Goal: Find specific page/section: Find specific page/section

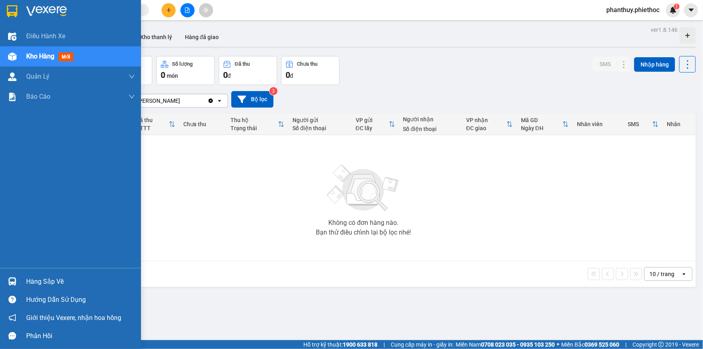
drag, startPoint x: 55, startPoint y: 276, endPoint x: 247, endPoint y: 238, distance: 195.5
click at [55, 276] on div "Hàng sắp về" at bounding box center [80, 282] width 109 height 12
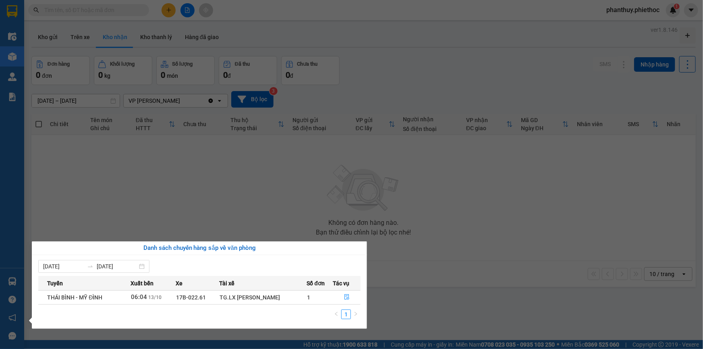
click at [47, 39] on section "Kết quả tìm kiếm ( 0 ) Bộ lọc No Data phanthuy.phiethoc 1 Điều hành xe Kho hàng…" at bounding box center [351, 174] width 703 height 349
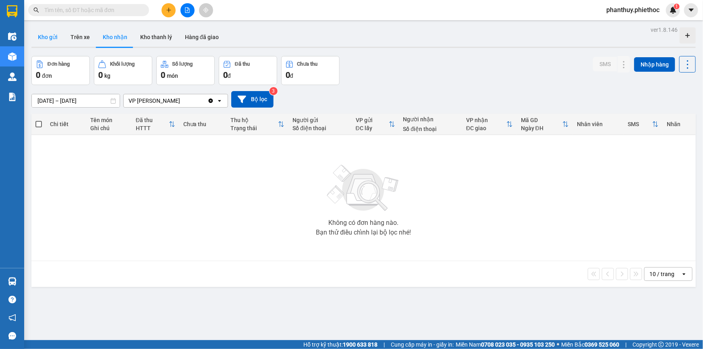
click at [49, 33] on button "Kho gửi" at bounding box center [47, 36] width 33 height 19
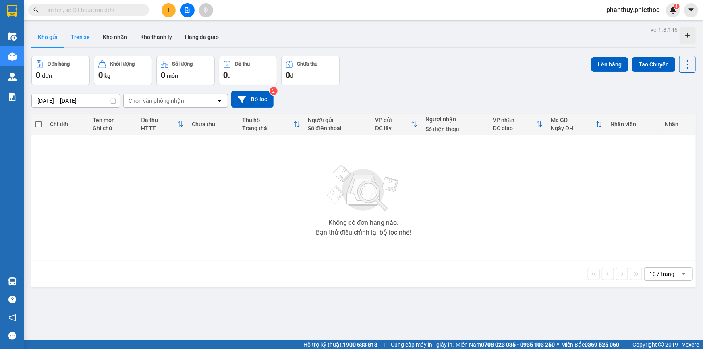
click at [79, 36] on button "Trên xe" at bounding box center [80, 36] width 32 height 19
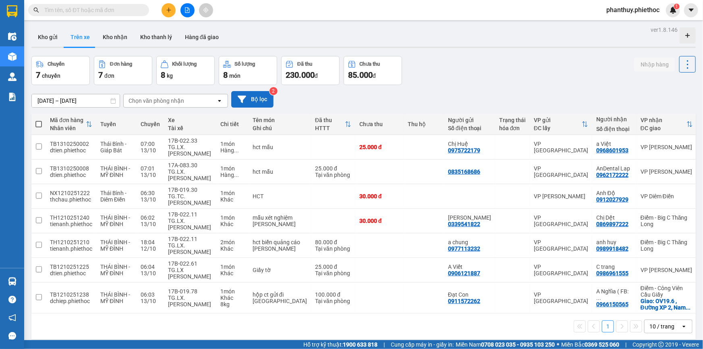
click at [248, 95] on button "Bộ lọc" at bounding box center [252, 99] width 42 height 17
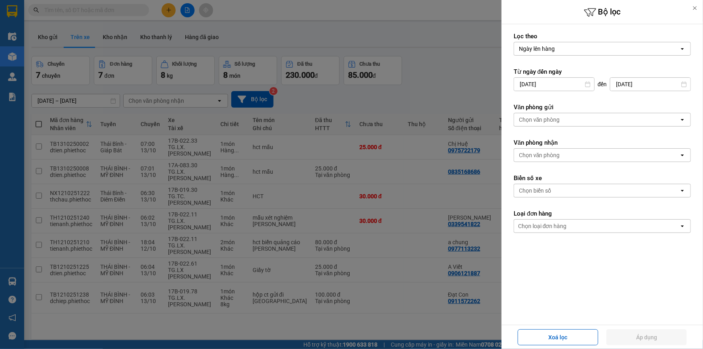
click at [554, 155] on div "Chọn văn phòng" at bounding box center [539, 155] width 41 height 8
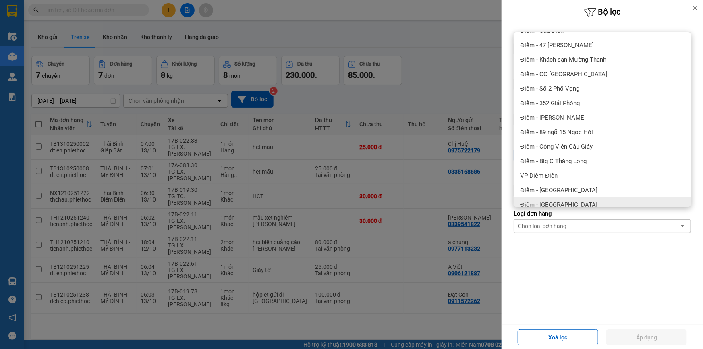
scroll to position [110, 0]
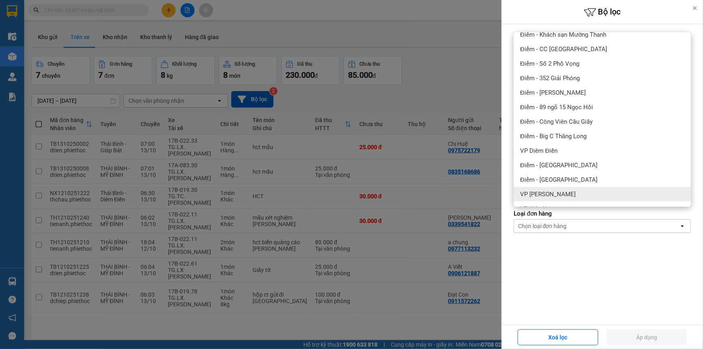
click at [561, 193] on span "VP Phạm Văn Đồng" at bounding box center [548, 194] width 56 height 8
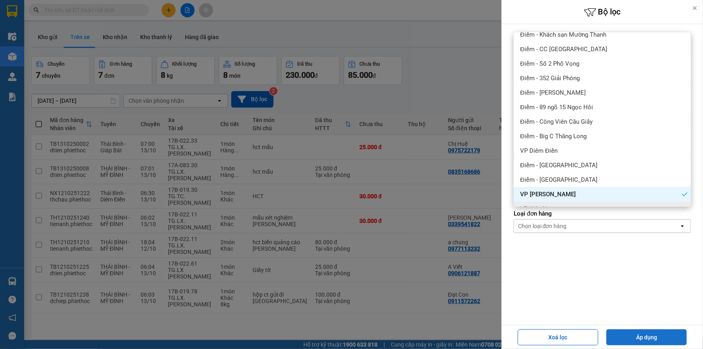
drag, startPoint x: 624, startPoint y: 338, endPoint x: 612, endPoint y: 332, distance: 13.5
click at [624, 338] on button "Áp dụng" at bounding box center [646, 337] width 81 height 16
